Goal: Feedback & Contribution: Submit feedback/report problem

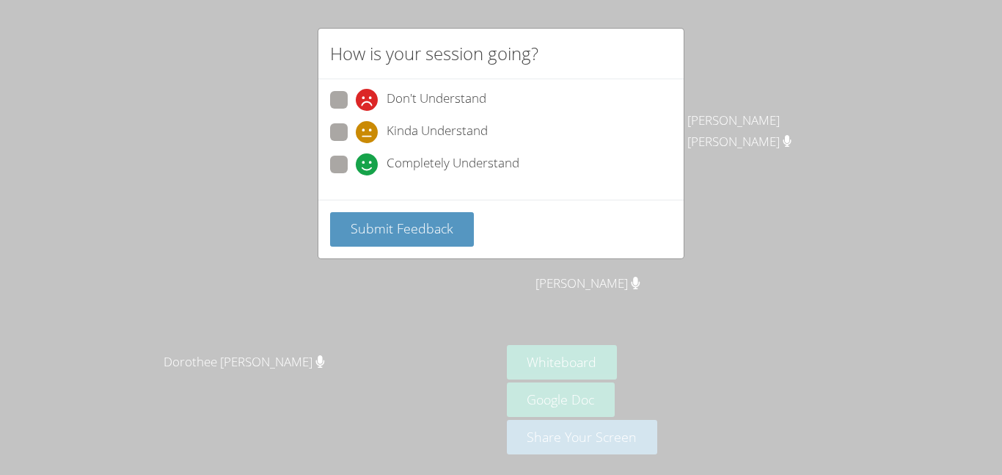
click at [356, 175] on span at bounding box center [356, 175] width 0 height 0
click at [356, 165] on input "Completely Understand" at bounding box center [362, 162] width 12 height 12
radio input "true"
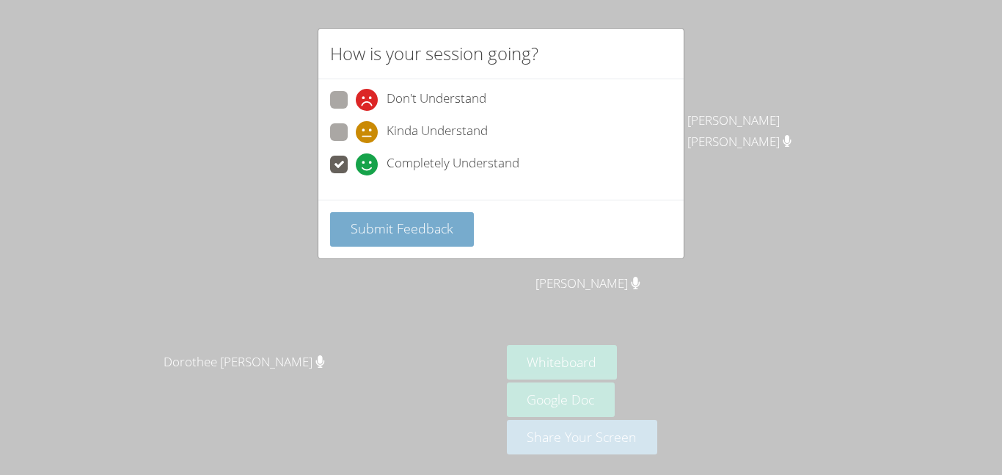
click at [411, 235] on span "Submit Feedback" at bounding box center [402, 228] width 103 height 18
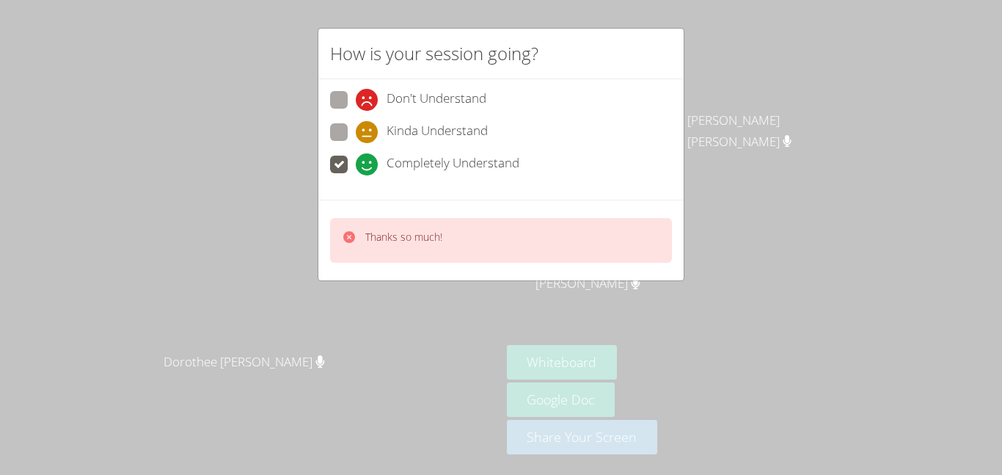
click at [349, 247] on div at bounding box center [349, 240] width 15 height 21
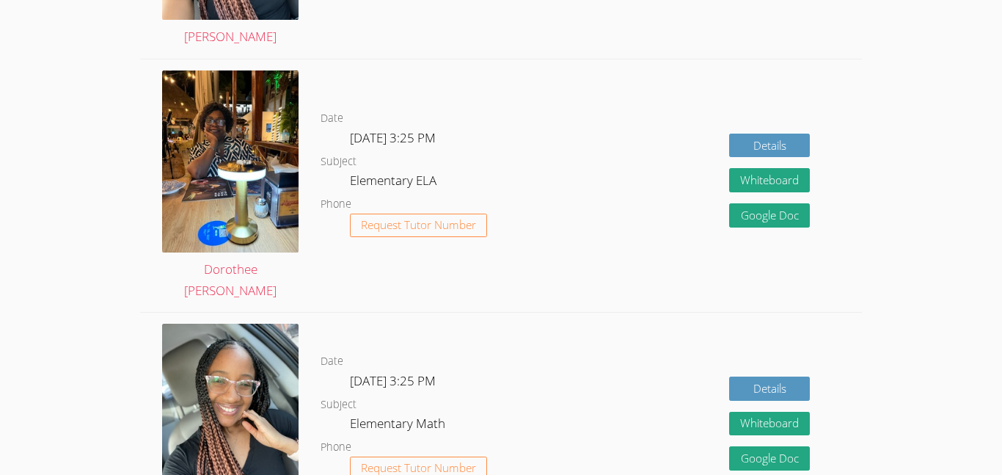
scroll to position [1600, 0]
